Goal: Answer question/provide support

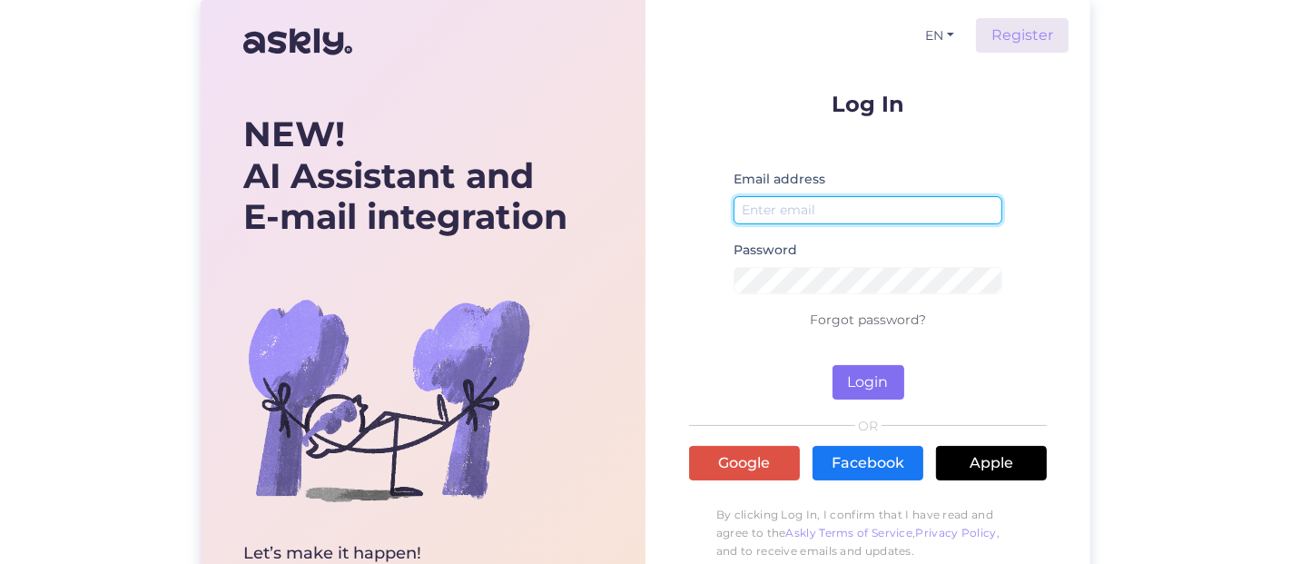
type input "[EMAIL_ADDRESS][DOMAIN_NAME]"
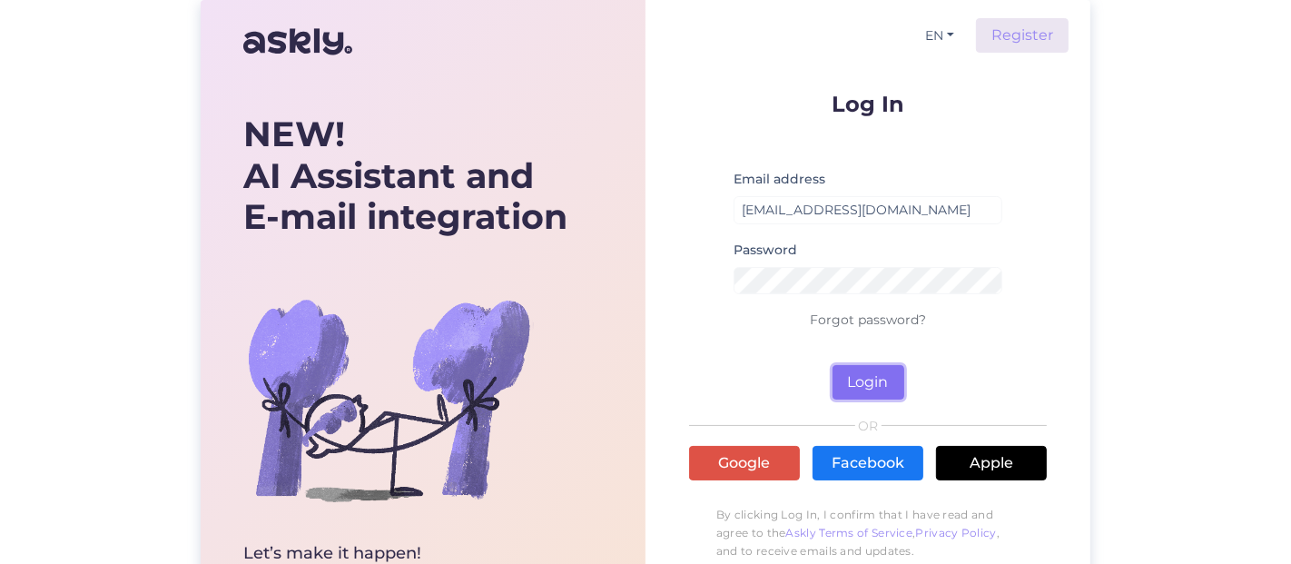
click at [856, 386] on button "Login" at bounding box center [869, 382] width 72 height 35
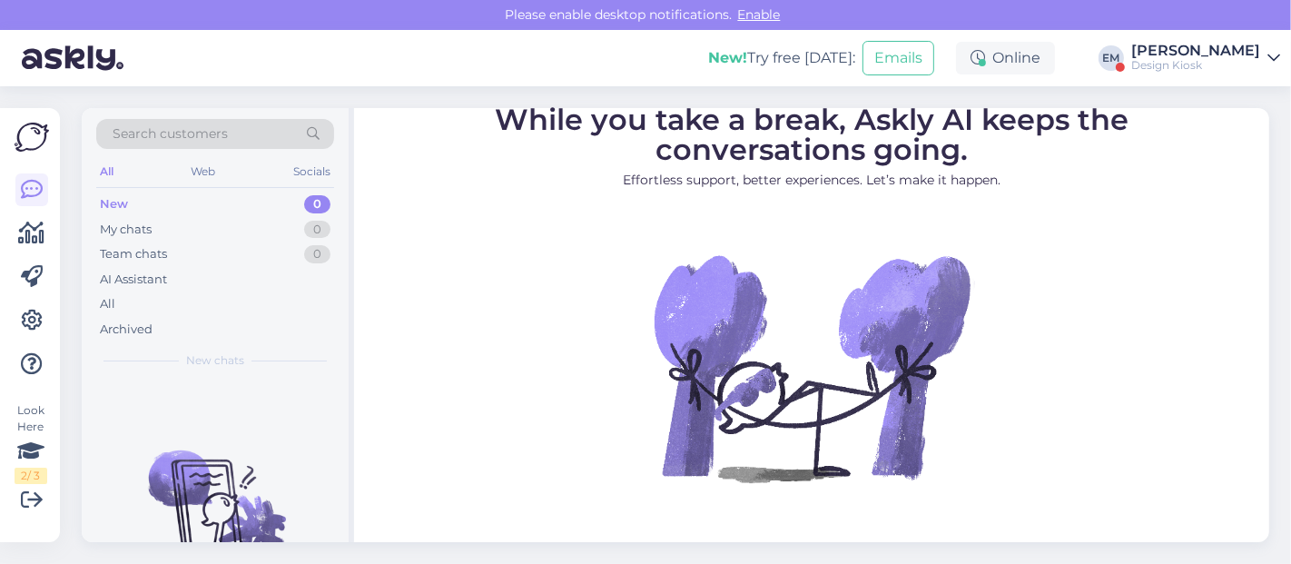
click at [1180, 58] on div "Design Kiosk" at bounding box center [1195, 65] width 129 height 15
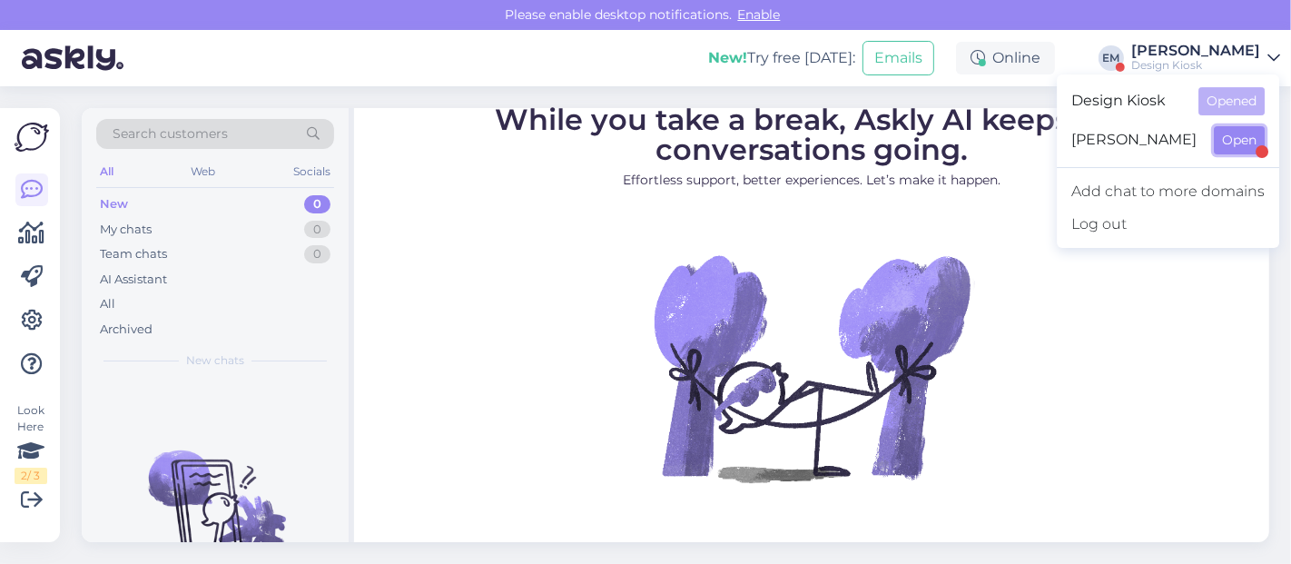
click at [1232, 146] on button "Open" at bounding box center [1239, 140] width 51 height 28
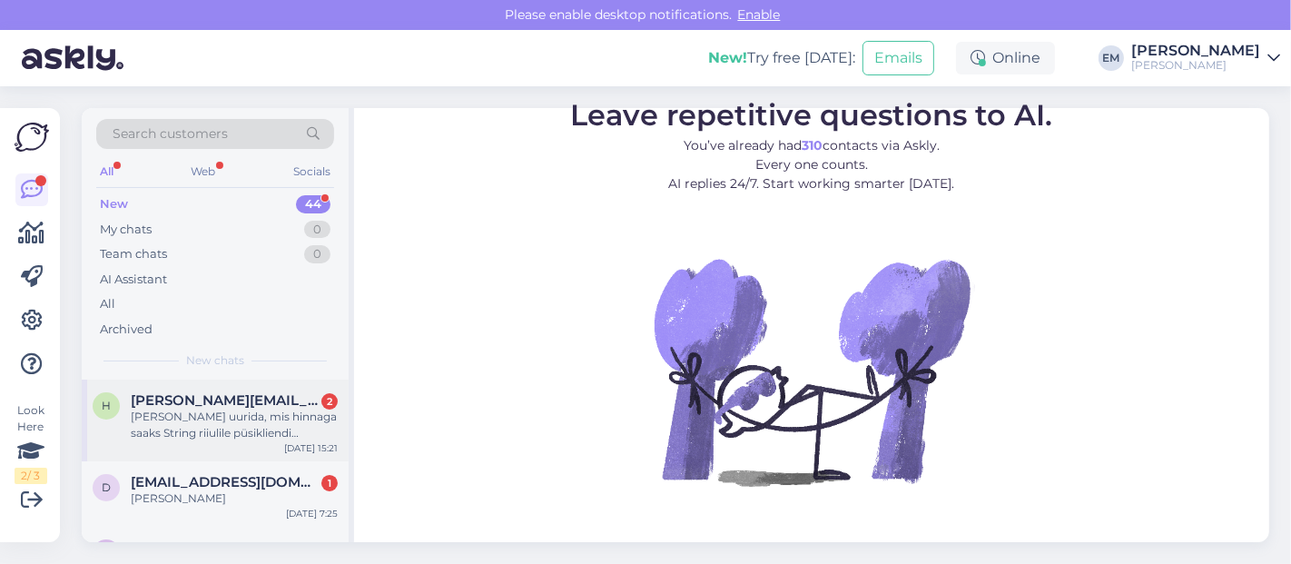
click at [206, 430] on div "[PERSON_NAME] uurida, mis hinnaga saaks String riiulile püsikliendi pakkumise? …" at bounding box center [234, 425] width 207 height 33
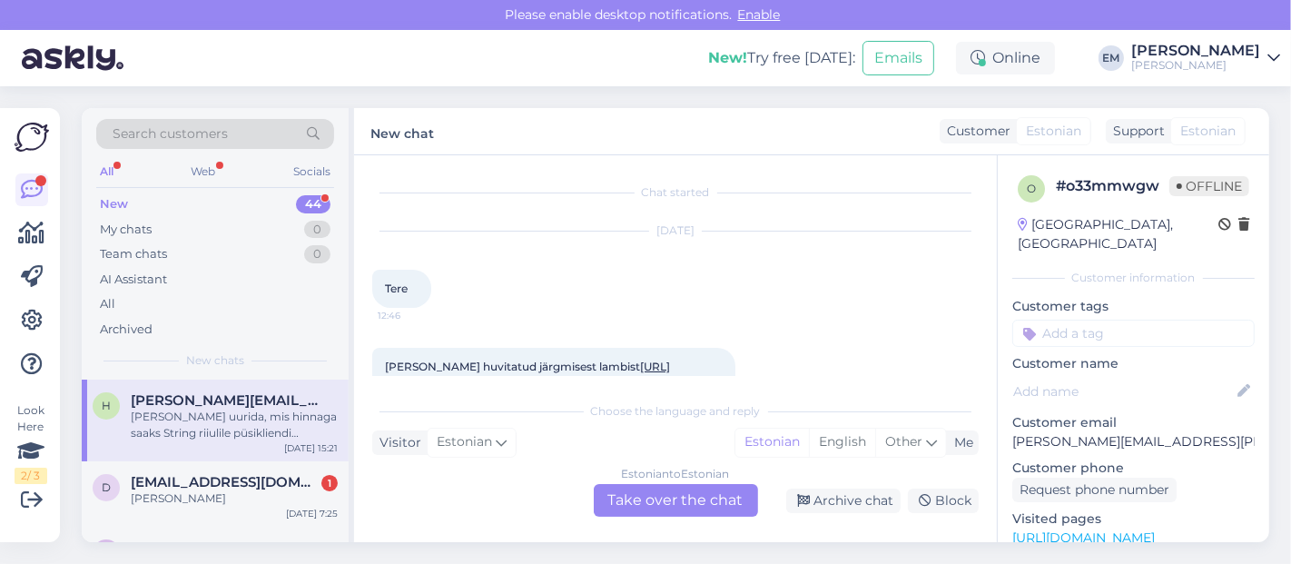
scroll to position [1102, 0]
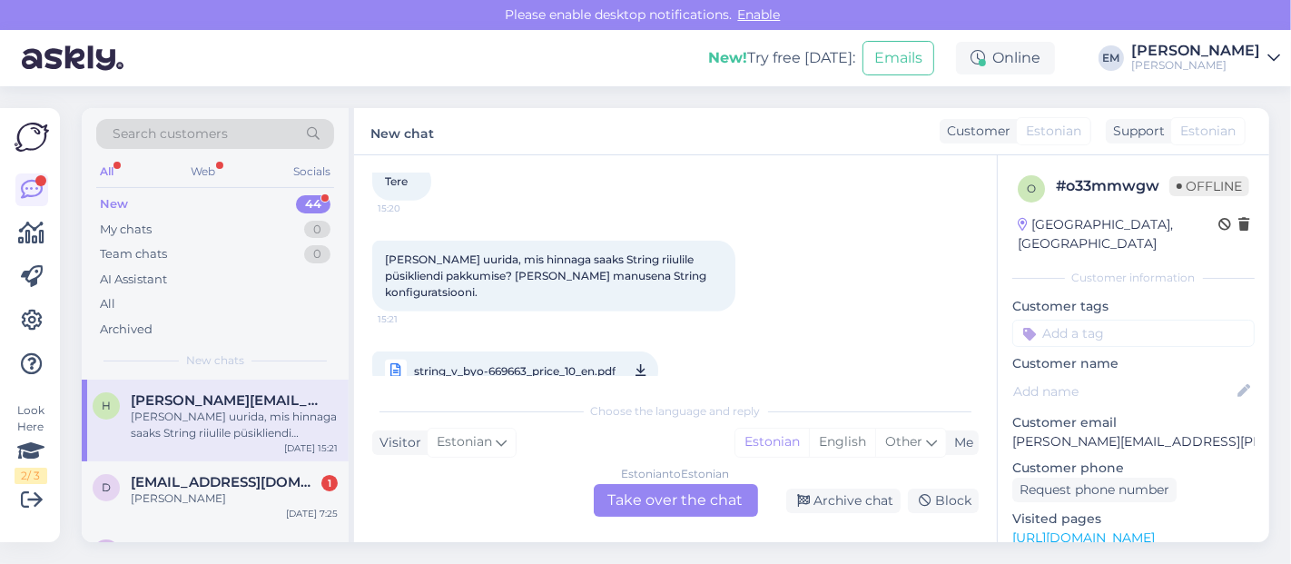
click at [513, 360] on span "string_v_byo-669663_price_10_en.pdf" at bounding box center [515, 371] width 202 height 23
click at [651, 504] on div "Estonian to Estonian Take over the chat" at bounding box center [676, 500] width 164 height 33
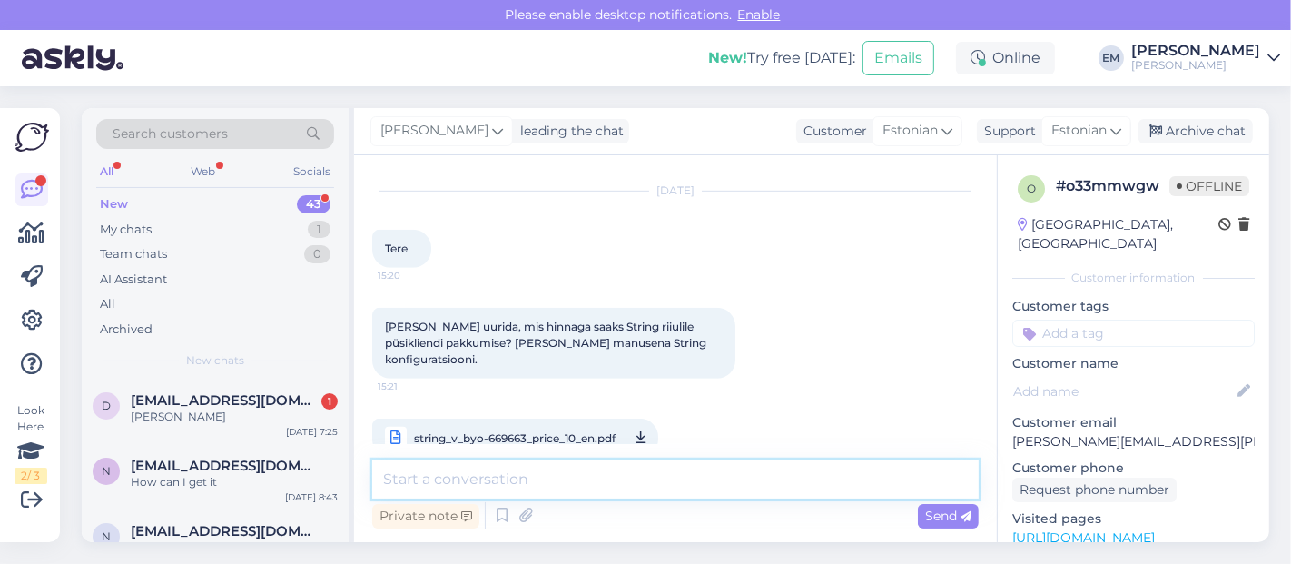
click at [524, 479] on textarea at bounding box center [675, 479] width 607 height 38
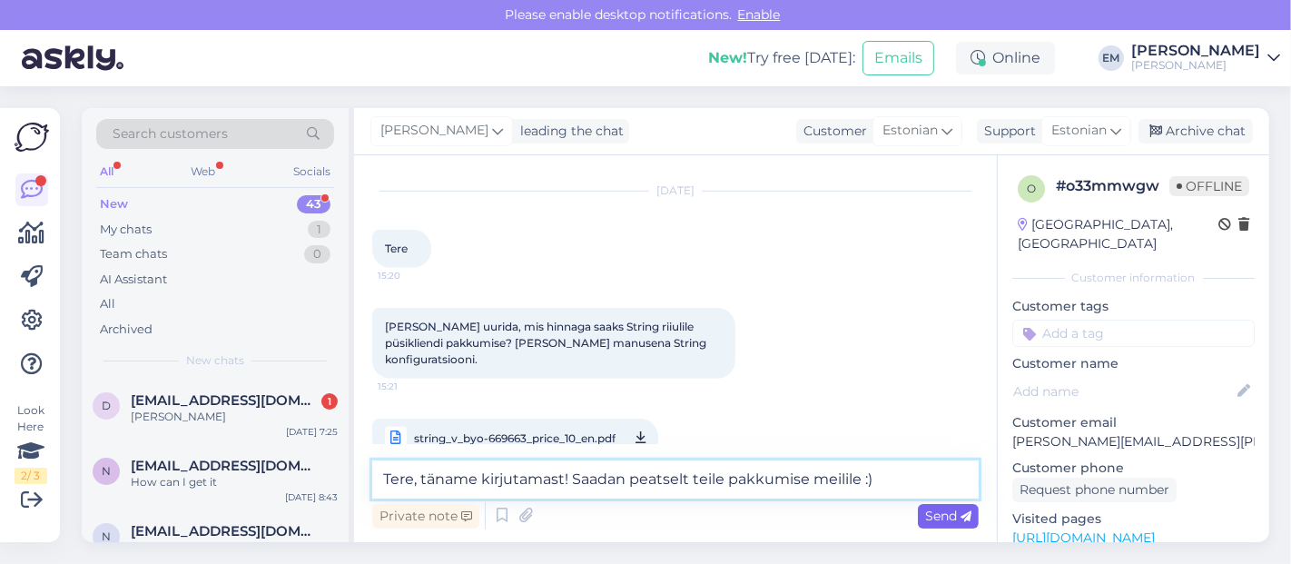
type textarea "Tere, täname kirjutamast! Saadan peatselt teile pakkumise meilile :)"
click at [933, 513] on span "Send" at bounding box center [948, 516] width 46 height 16
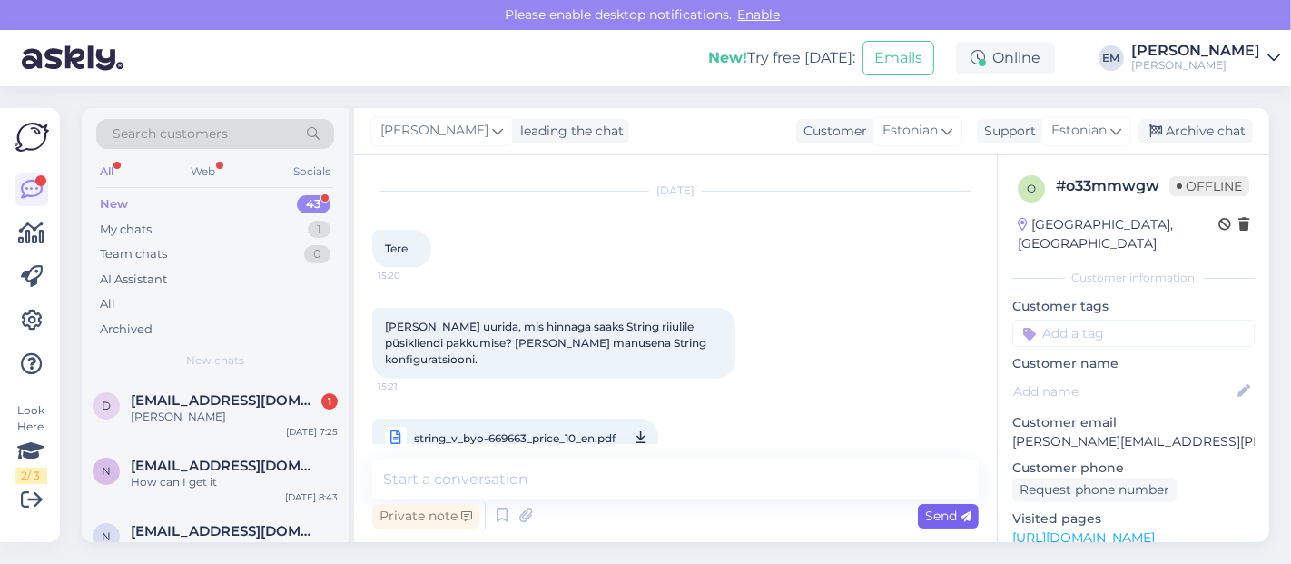
scroll to position [1129, 0]
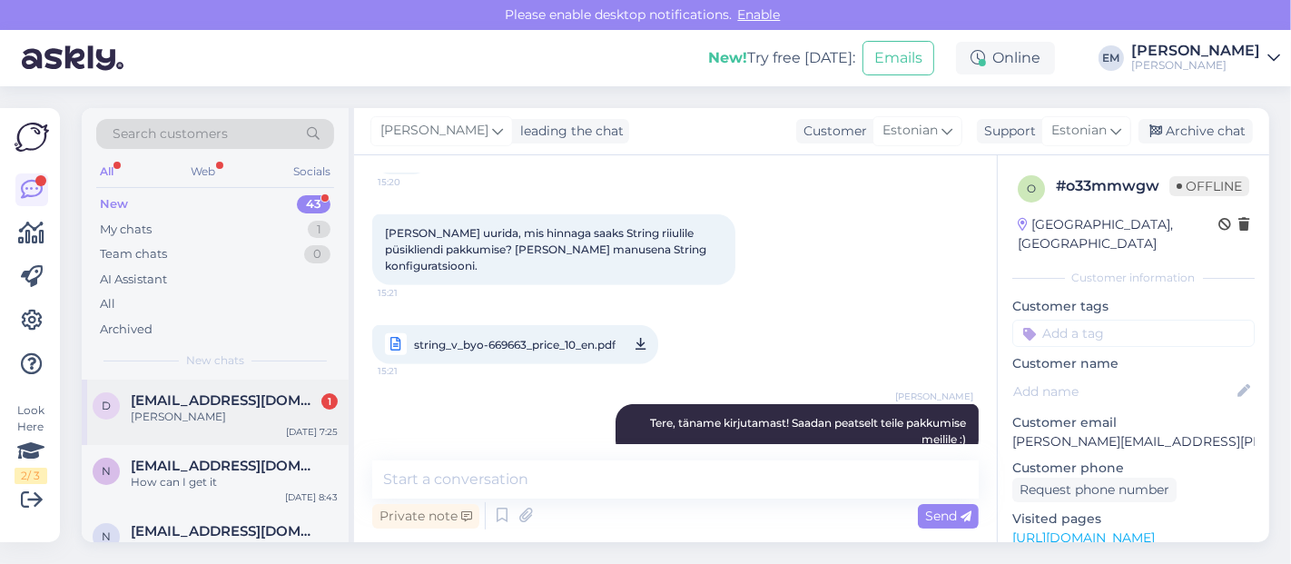
click at [196, 409] on div "[PERSON_NAME]" at bounding box center [234, 417] width 207 height 16
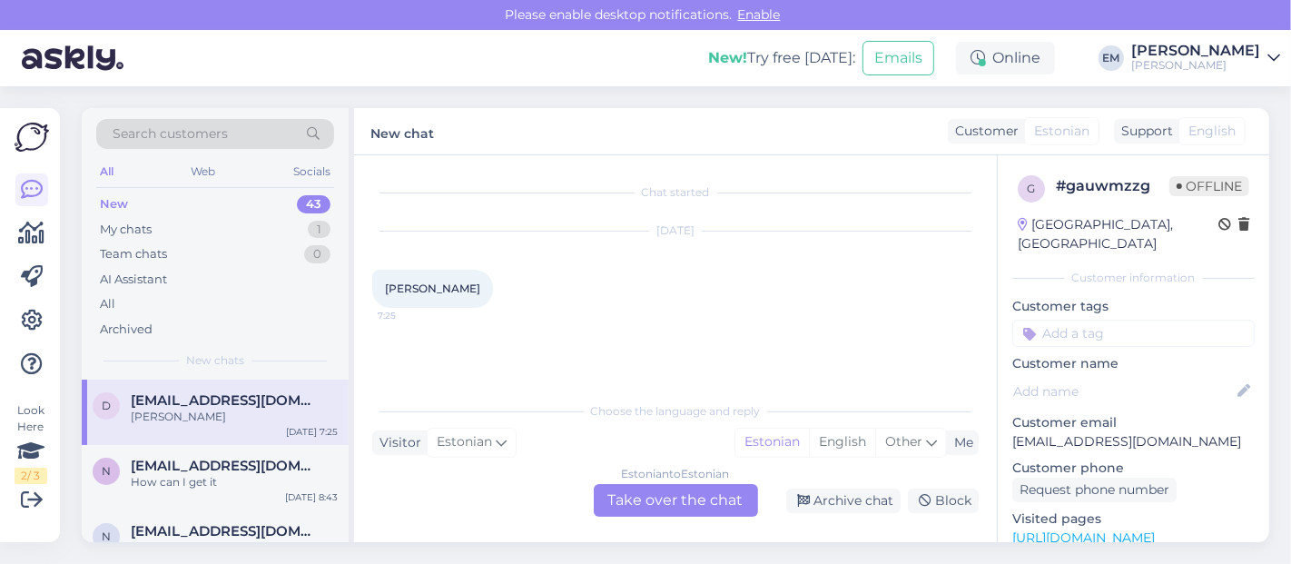
scroll to position [0, 0]
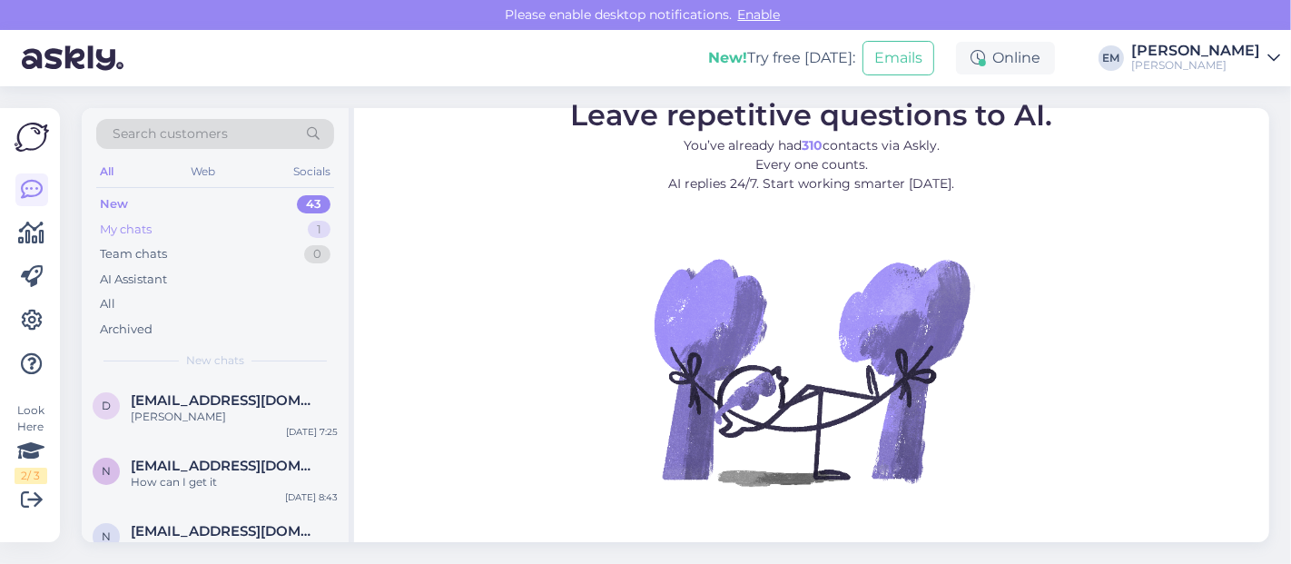
click at [173, 218] on div "My chats 1" at bounding box center [215, 229] width 238 height 25
click at [1244, 56] on div "[PERSON_NAME]" at bounding box center [1195, 51] width 129 height 15
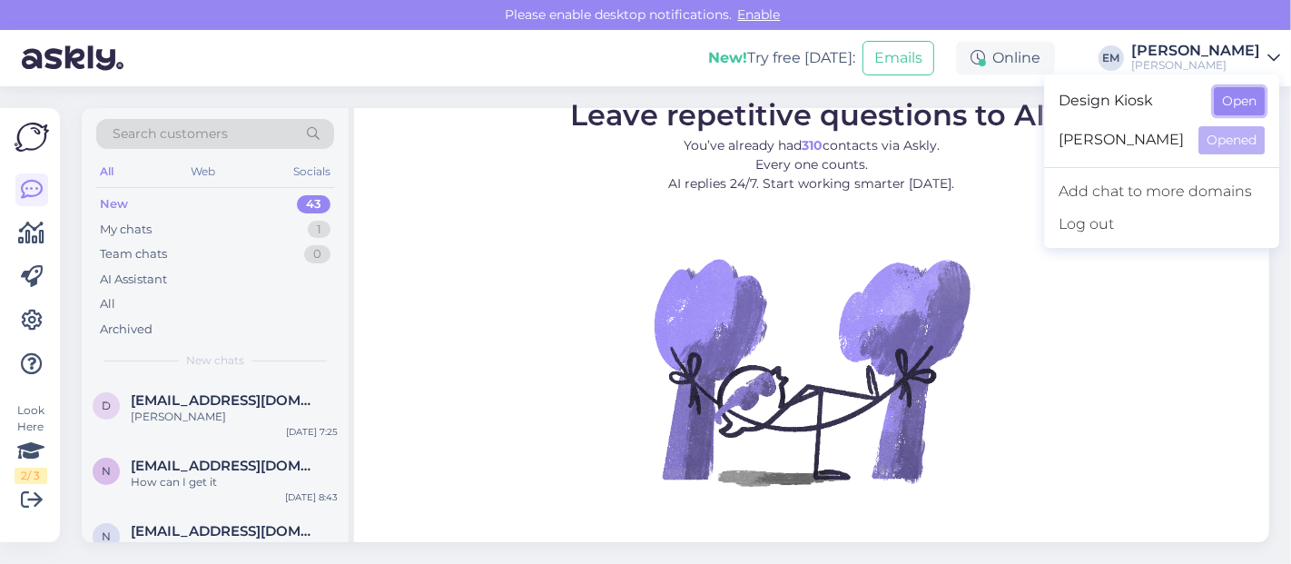
click at [1248, 97] on button "Open" at bounding box center [1239, 101] width 51 height 28
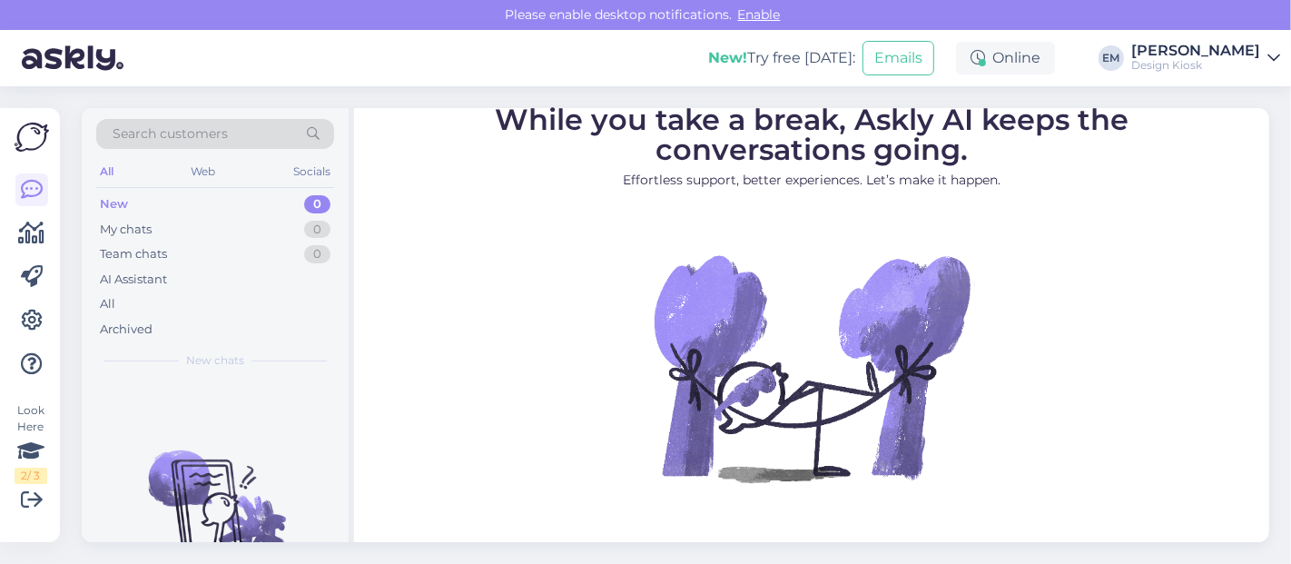
click at [1254, 54] on div "[PERSON_NAME]" at bounding box center [1195, 51] width 129 height 15
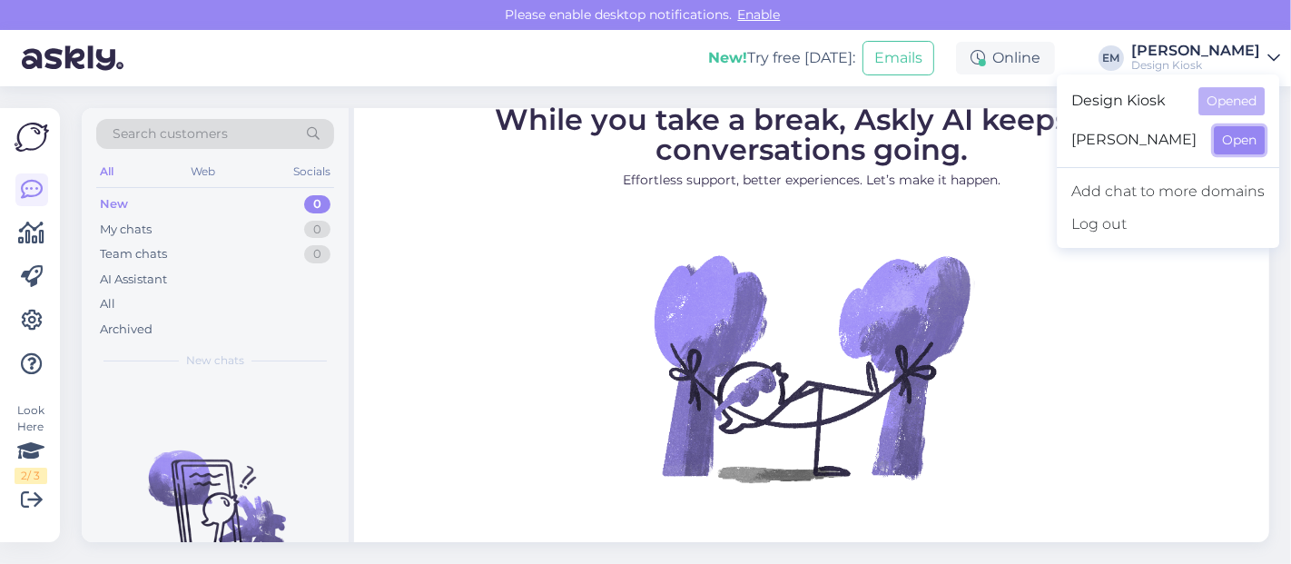
click at [1237, 141] on button "Open" at bounding box center [1239, 140] width 51 height 28
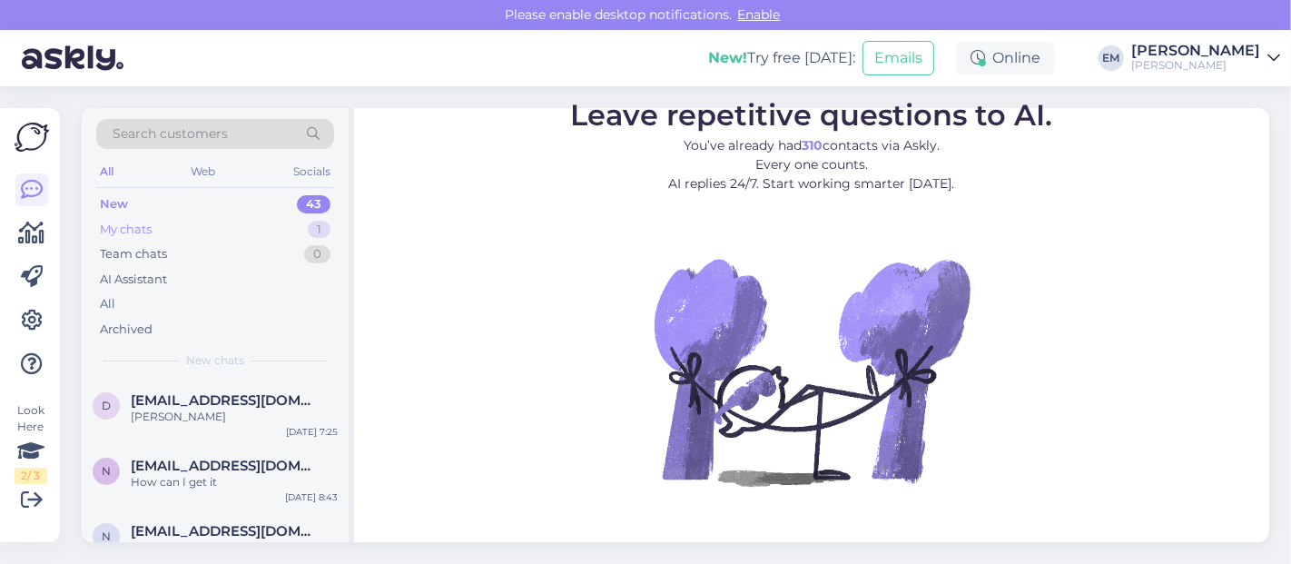
click at [160, 227] on div "My chats 1" at bounding box center [215, 229] width 238 height 25
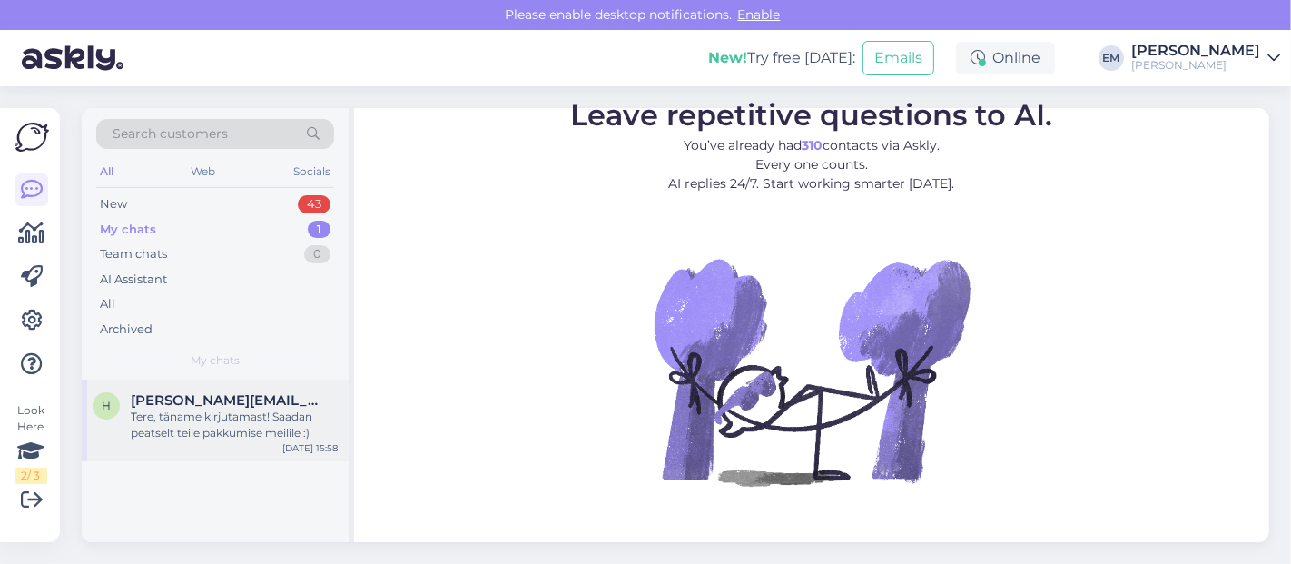
click at [160, 442] on div "[PERSON_NAME] [PERSON_NAME][EMAIL_ADDRESS][PERSON_NAME][DOMAIN_NAME] Tere, täna…" at bounding box center [215, 421] width 267 height 82
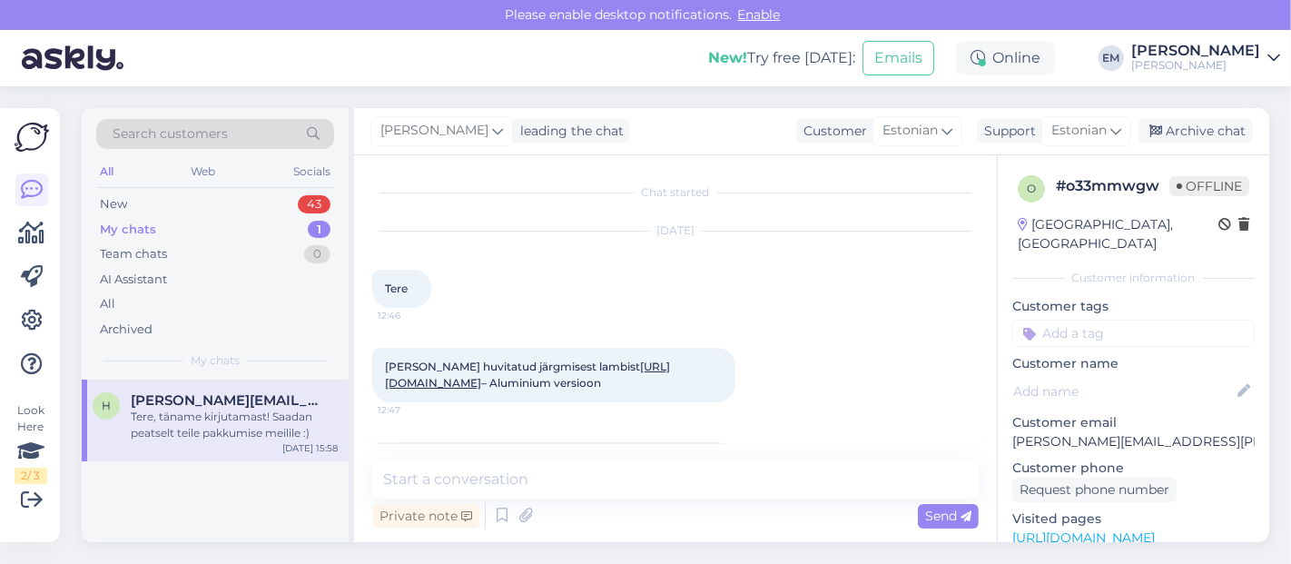
scroll to position [1129, 0]
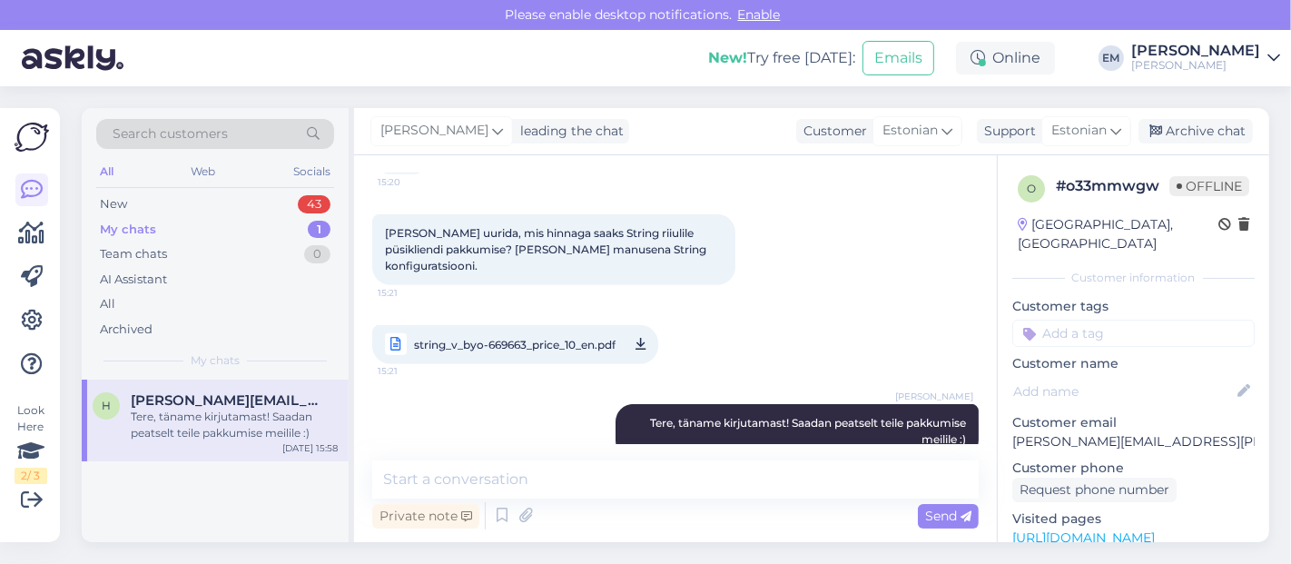
click at [643, 333] on icon at bounding box center [641, 344] width 10 height 23
